Goal: Task Accomplishment & Management: Use online tool/utility

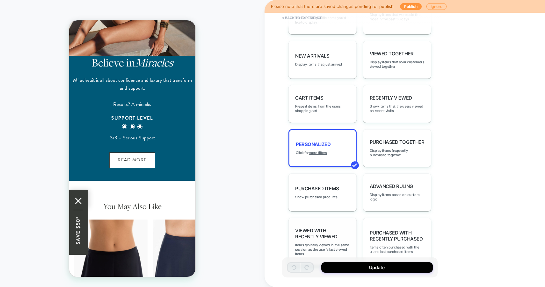
click at [331, 228] on span "Viewed with Recently Viewed" at bounding box center [322, 234] width 55 height 12
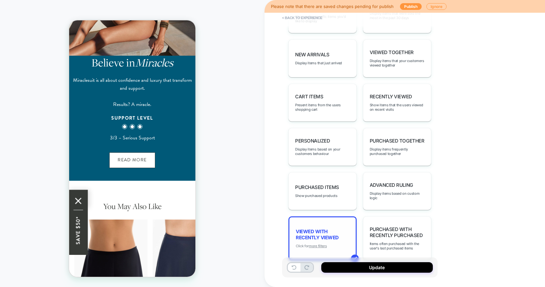
scroll to position [370, 0]
click at [316, 244] on u "more filters" at bounding box center [318, 246] width 18 height 4
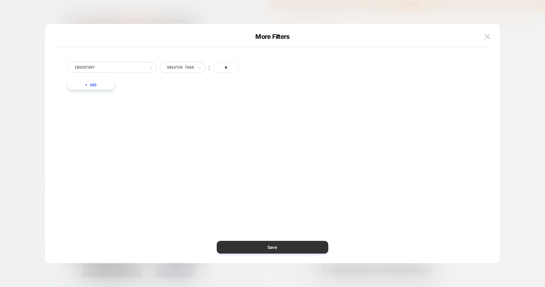
click at [301, 251] on button "Save" at bounding box center [273, 247] width 112 height 13
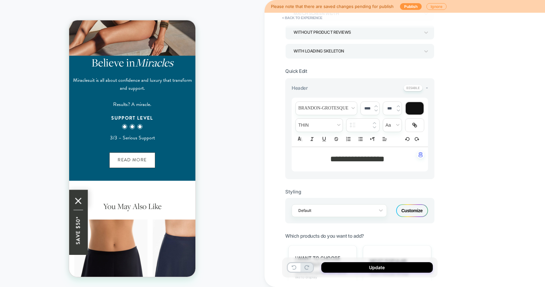
scroll to position [0, 0]
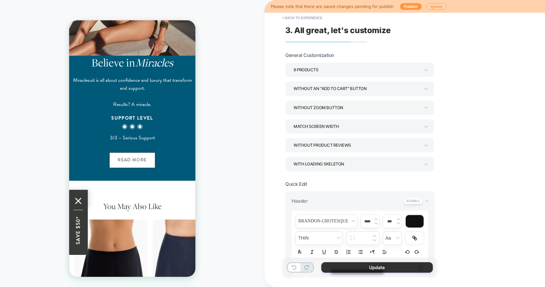
click at [382, 269] on button "Update" at bounding box center [377, 268] width 112 height 11
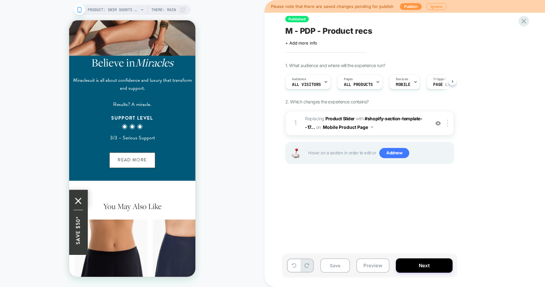
scroll to position [0, 0]
click at [365, 268] on button "Preview" at bounding box center [372, 266] width 33 height 14
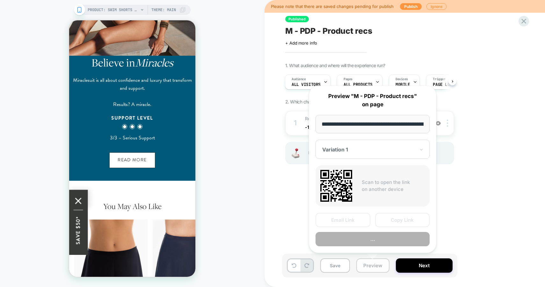
scroll to position [0, 141]
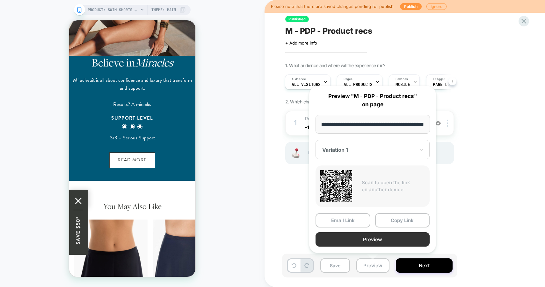
click at [364, 242] on button "Preview" at bounding box center [373, 240] width 114 height 14
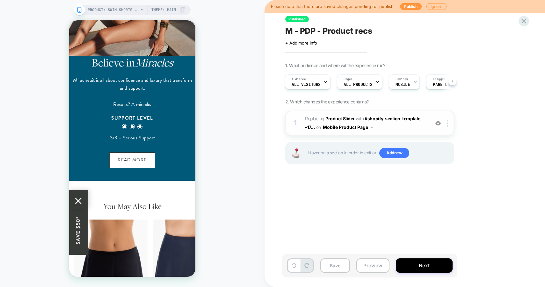
click at [400, 131] on span "#_loomi_addon_1750078687172 Replacing Product Slider WITH #shopify-section-temp…" at bounding box center [365, 123] width 121 height 17
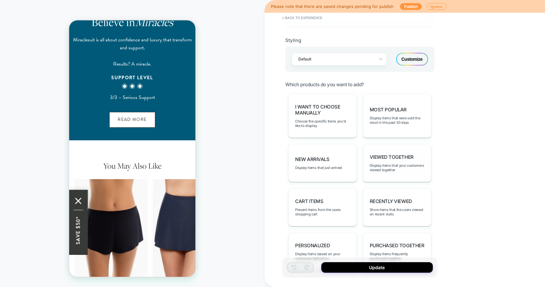
scroll to position [265, 0]
click at [384, 165] on span "Display items that your customers viewed together" at bounding box center [397, 168] width 55 height 9
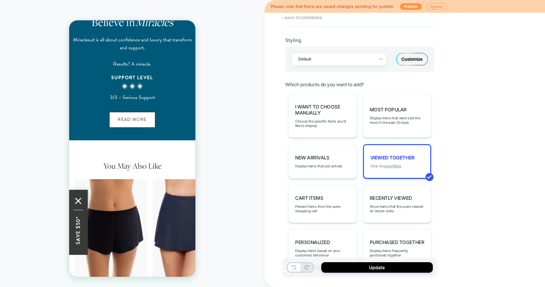
click at [388, 164] on u "more filters" at bounding box center [392, 166] width 18 height 4
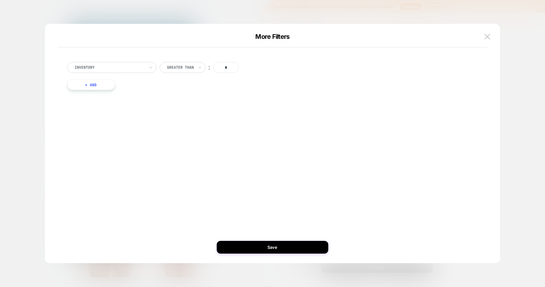
click at [98, 83] on button "+ And" at bounding box center [91, 84] width 48 height 11
click at [304, 91] on img at bounding box center [303, 91] width 3 height 3
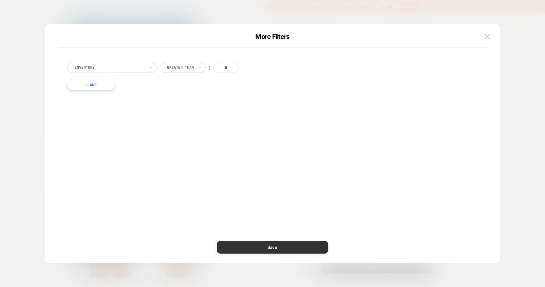
click at [269, 247] on button "Save" at bounding box center [273, 247] width 112 height 13
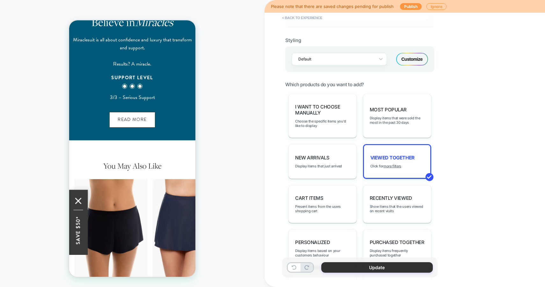
click at [397, 270] on button "Update" at bounding box center [377, 268] width 112 height 11
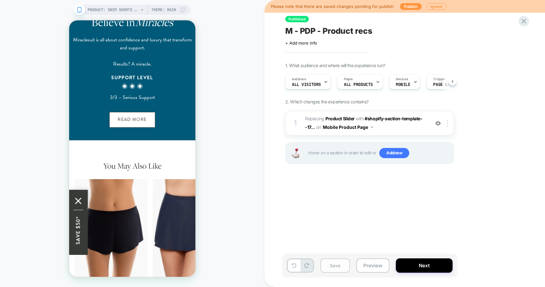
scroll to position [0, 0]
click at [337, 266] on button "Save" at bounding box center [335, 266] width 30 height 14
click at [374, 270] on button "Preview" at bounding box center [372, 266] width 33 height 14
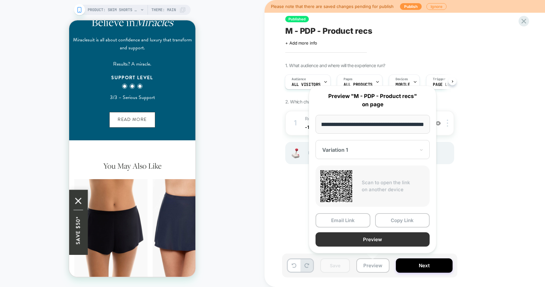
scroll to position [0, 0]
click at [352, 240] on button "Preview" at bounding box center [373, 240] width 114 height 14
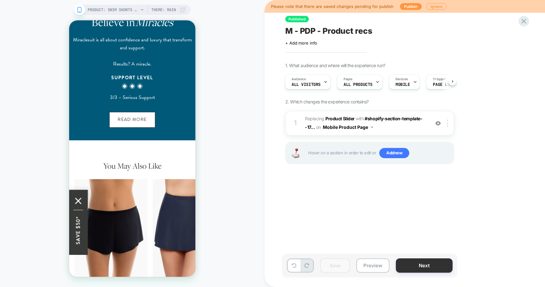
click at [420, 266] on button "Next" at bounding box center [424, 266] width 57 height 14
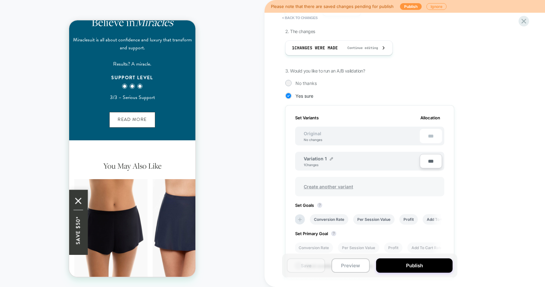
scroll to position [104, 0]
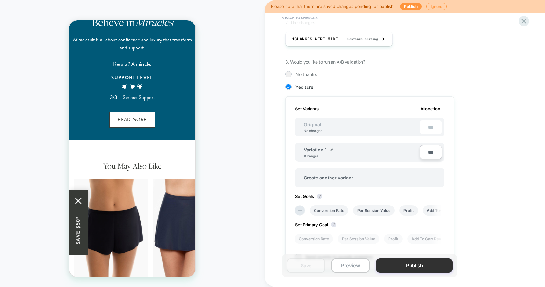
click at [412, 264] on button "Publish" at bounding box center [414, 266] width 76 height 14
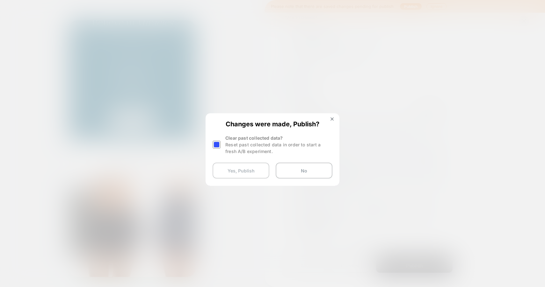
click at [249, 173] on button "Yes, Publish" at bounding box center [241, 171] width 57 height 16
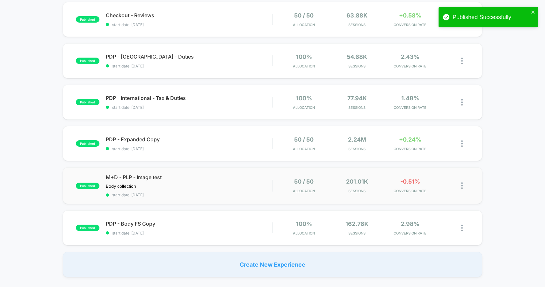
scroll to position [317, 0]
click at [221, 186] on div "Body collection Click to edit experience details Body collection" at bounding box center [164, 186] width 117 height 5
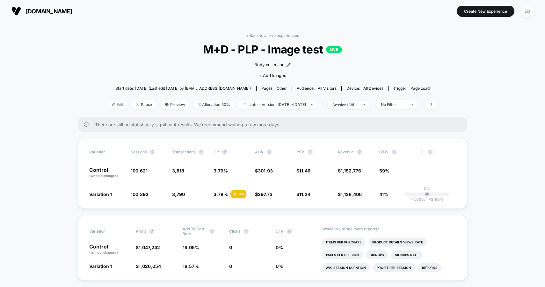
click at [112, 104] on img at bounding box center [113, 104] width 3 height 3
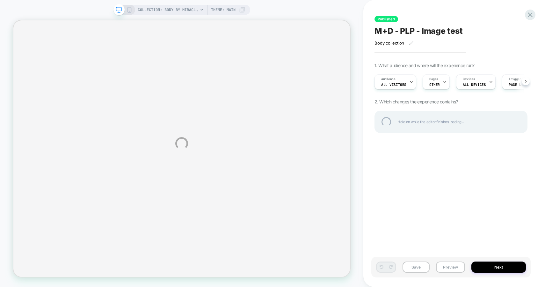
click at [221, 172] on div "COLLECTION: Body by Miraclesuit - Sculpting Dresses (Category) COLLECTION: Body…" at bounding box center [272, 143] width 545 height 287
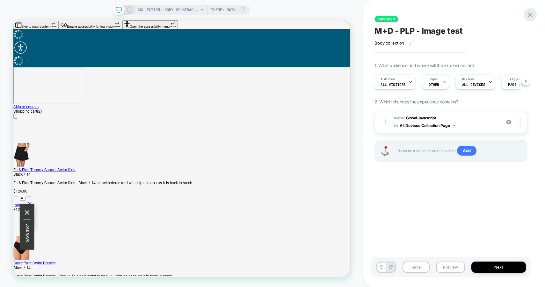
click at [532, 15] on icon at bounding box center [530, 15] width 9 height 9
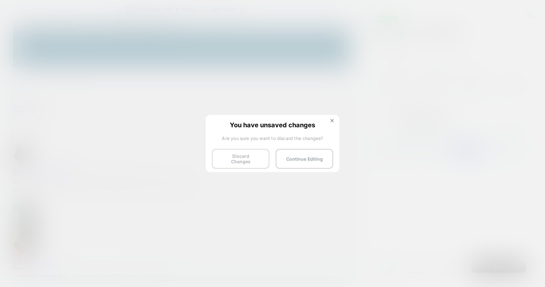
click at [229, 157] on button "Discard Changes" at bounding box center [240, 159] width 57 height 20
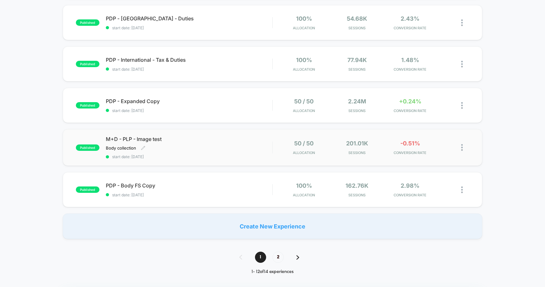
scroll to position [354, 0]
click at [222, 150] on div "Body collection Click to edit experience details Body collection" at bounding box center [164, 148] width 117 height 5
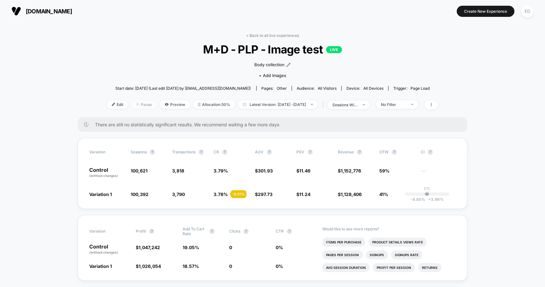
click at [134, 104] on span "Pause" at bounding box center [143, 104] width 25 height 9
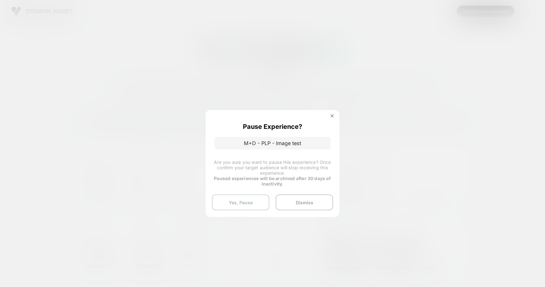
click at [254, 203] on button "Yes, Pause" at bounding box center [240, 203] width 57 height 16
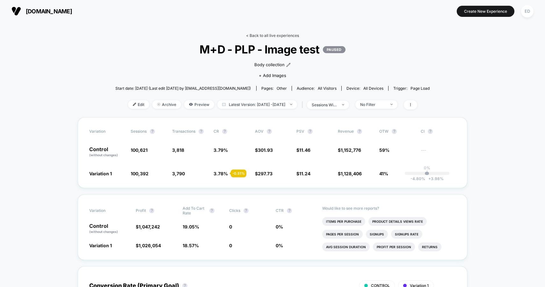
click at [263, 37] on link "< Back to all live experiences" at bounding box center [272, 35] width 53 height 5
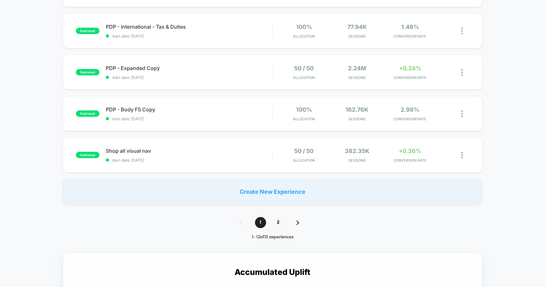
scroll to position [380, 0]
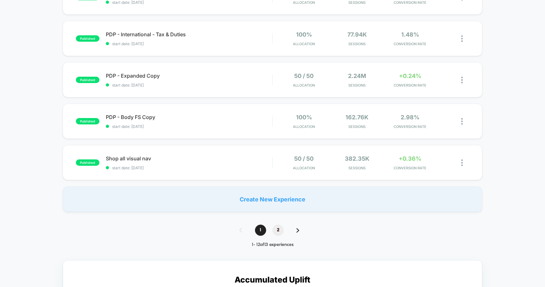
click at [278, 229] on span "2" at bounding box center [278, 230] width 11 height 11
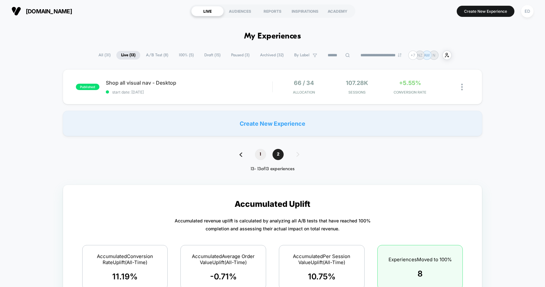
click at [260, 156] on span "1" at bounding box center [260, 154] width 11 height 11
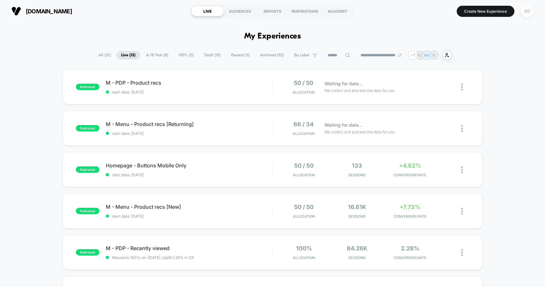
click at [526, 11] on div "ED" at bounding box center [527, 11] width 12 height 12
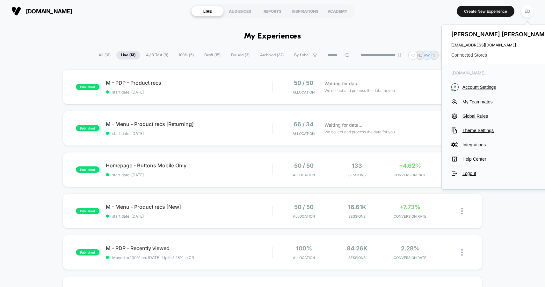
click at [479, 55] on span "Connected Stores" at bounding box center [501, 55] width 101 height 5
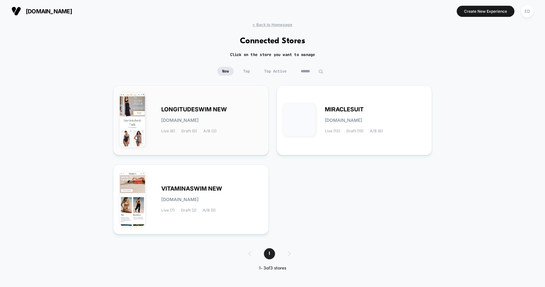
click at [203, 111] on span "LONGITUDESWIM NEW" at bounding box center [194, 109] width 66 height 4
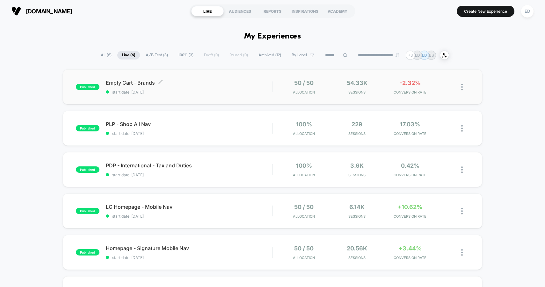
click at [205, 91] on span "start date: 8/12/2025" at bounding box center [189, 92] width 167 height 5
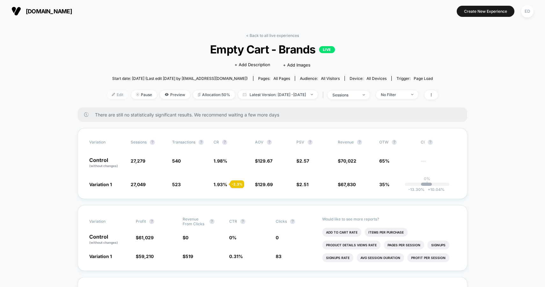
click at [112, 95] on span "Edit" at bounding box center [117, 95] width 21 height 9
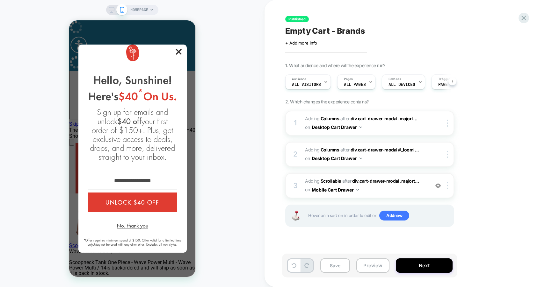
scroll to position [0, 0]
click at [178, 54] on line "Modal Dialog" at bounding box center [178, 51] width 5 height 5
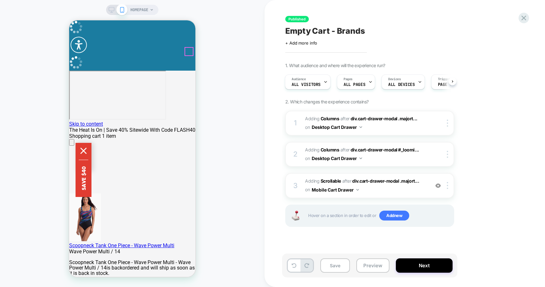
click at [77, 287] on icon "Minus" at bounding box center [73, 291] width 8 height 8
type input "*"
click at [72, 144] on icon "Close" at bounding box center [72, 144] width 0 height 0
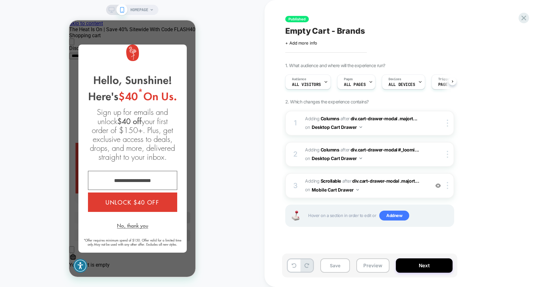
scroll to position [0, 0]
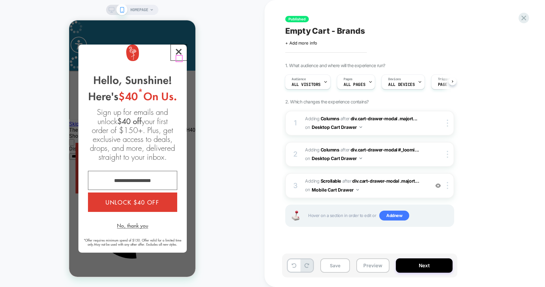
click at [180, 55] on icon "Close Closes Web Dialog" at bounding box center [179, 52] width 6 height 6
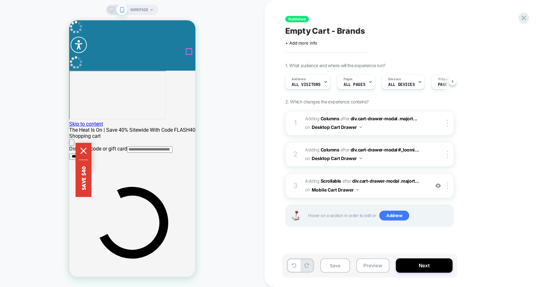
click at [404, 193] on span "#_loomi_addon_1754931909722 Adding Scrollable AFTER div.cart-drawer-modal .majo…" at bounding box center [365, 185] width 121 height 17
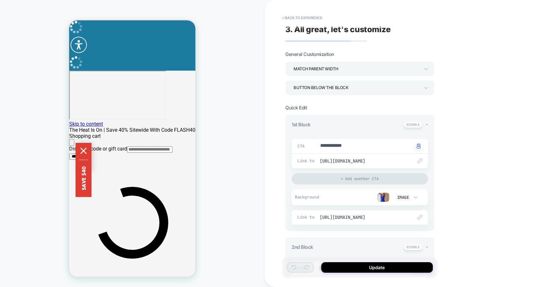
scroll to position [0, 0]
click at [427, 125] on span "-" at bounding box center [427, 125] width 2 height 6
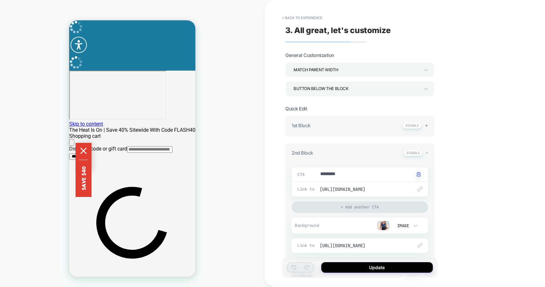
click at [427, 125] on span "+" at bounding box center [426, 125] width 3 height 6
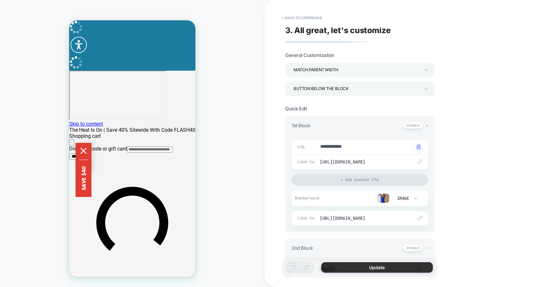
click at [364, 270] on button "Update" at bounding box center [377, 268] width 112 height 11
type textarea "*"
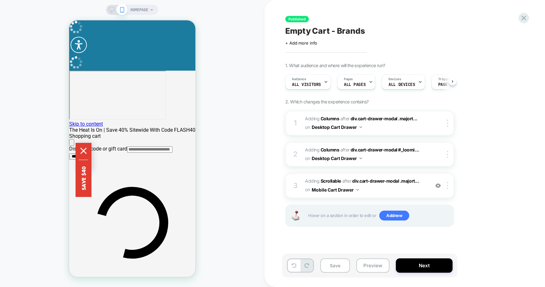
scroll to position [0, 0]
click at [338, 270] on button "Save" at bounding box center [335, 266] width 30 height 14
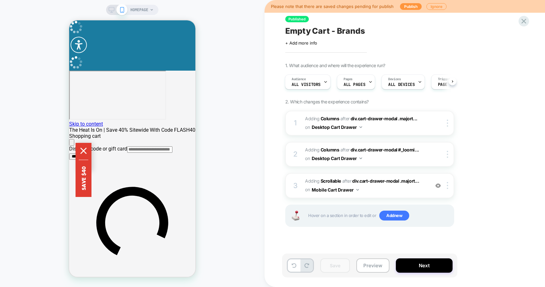
click at [113, 8] on icon at bounding box center [112, 10] width 6 height 6
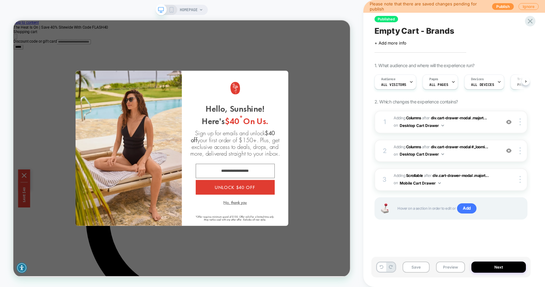
scroll to position [0, 0]
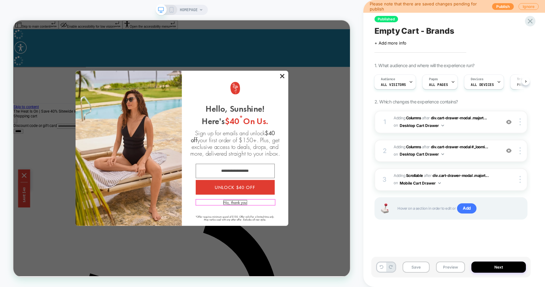
click at [301, 264] on button "No, thank you" at bounding box center [309, 264] width 31 height 6
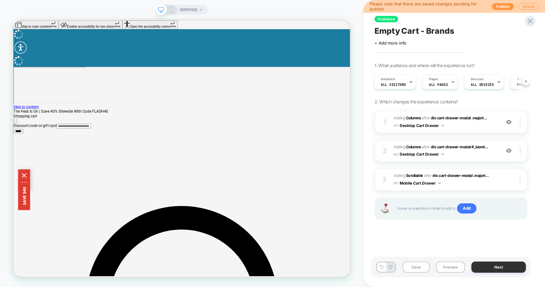
click at [499, 268] on button "Next" at bounding box center [498, 267] width 55 height 11
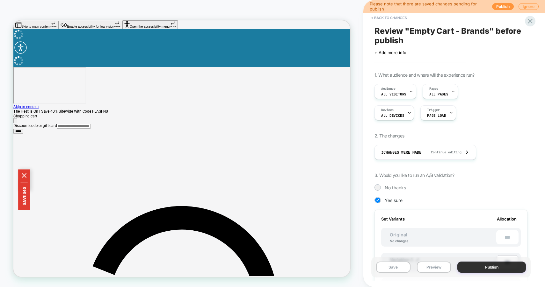
scroll to position [0, 1]
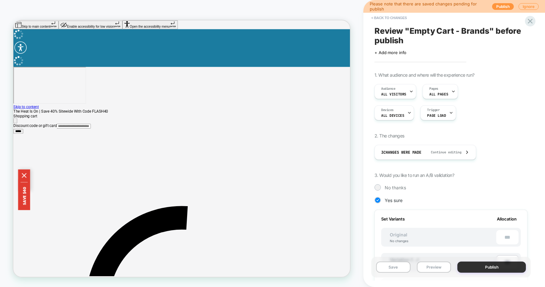
click at [479, 267] on button "Publish" at bounding box center [491, 267] width 69 height 11
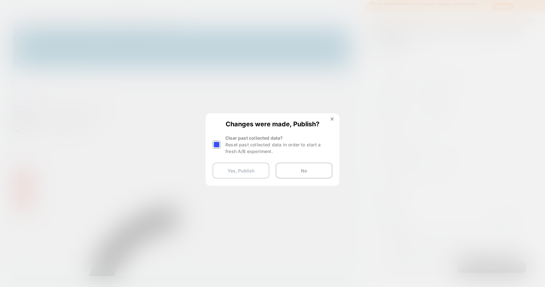
click at [245, 173] on button "Yes, Publish" at bounding box center [241, 171] width 57 height 16
